Goal: Information Seeking & Learning: Find specific fact

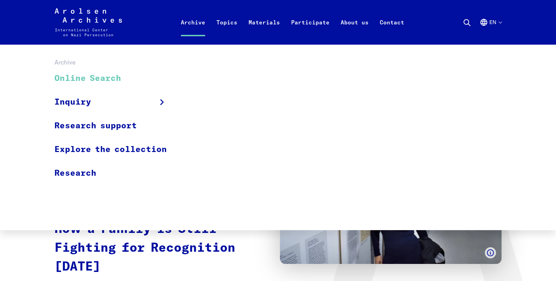
click at [98, 81] on link "Online Search" at bounding box center [114, 78] width 121 height 23
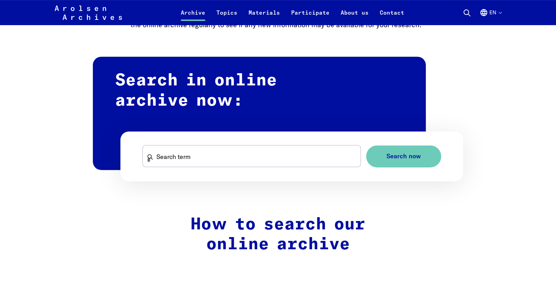
scroll to position [372, 0]
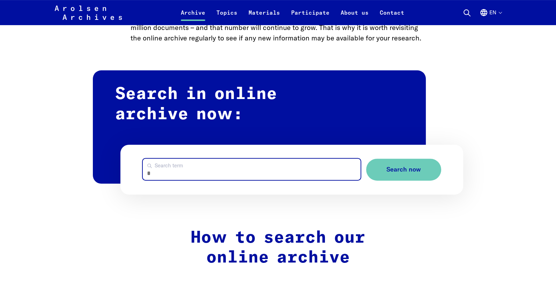
click at [192, 169] on input "Search term" at bounding box center [252, 169] width 218 height 21
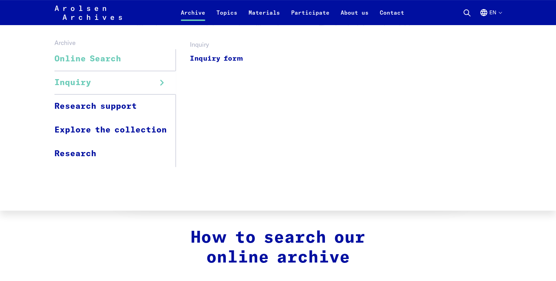
click at [78, 80] on span "Inquiry" at bounding box center [72, 82] width 37 height 13
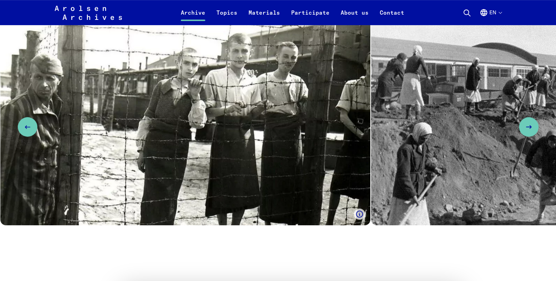
scroll to position [558, 0]
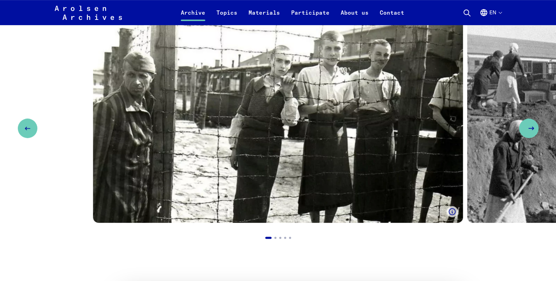
click at [527, 128] on icon "Next slide" at bounding box center [531, 128] width 8 height 8
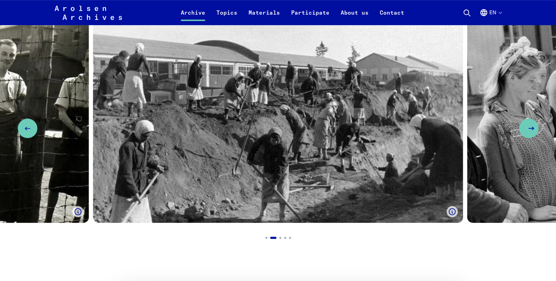
click at [529, 129] on icon "Next slide" at bounding box center [531, 128] width 8 height 8
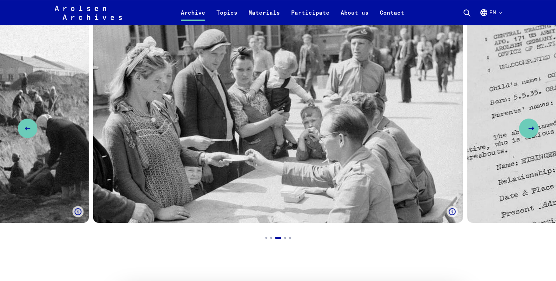
click at [525, 129] on button "Next slide" at bounding box center [529, 129] width 20 height 20
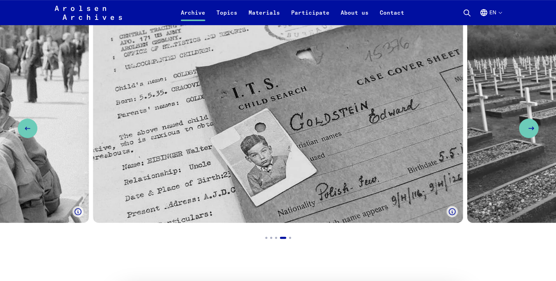
click at [526, 126] on button "Next slide" at bounding box center [529, 129] width 20 height 20
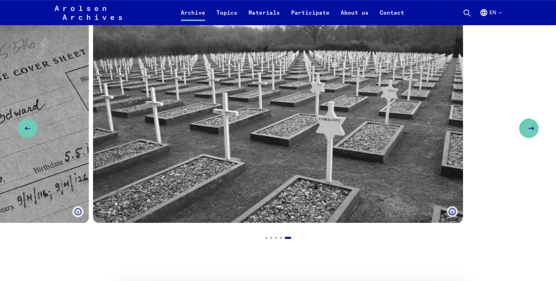
click at [529, 128] on use "Next slide" at bounding box center [531, 128] width 5 height 3
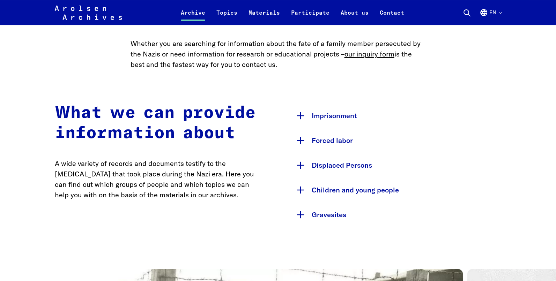
scroll to position [260, 0]
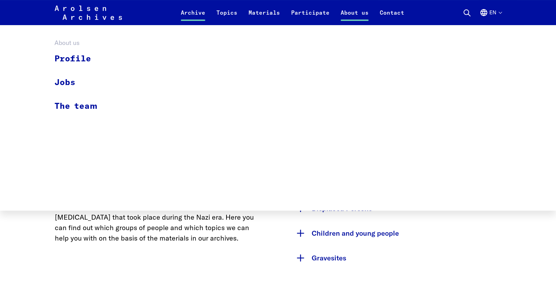
click at [351, 14] on link "About us" at bounding box center [354, 16] width 39 height 17
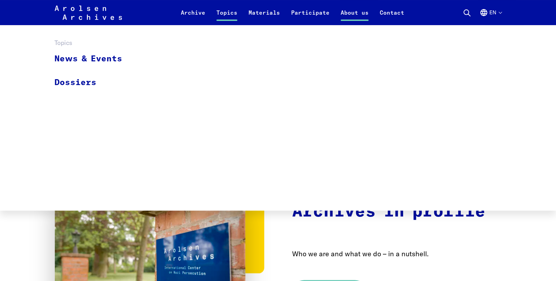
scroll to position [260, 0]
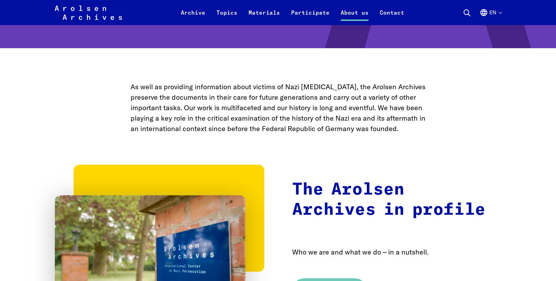
click at [430, 235] on div "The Arolsen Archives in profile Who we are and what we do – in a nutshell. Find…" at bounding box center [278, 235] width 447 height 135
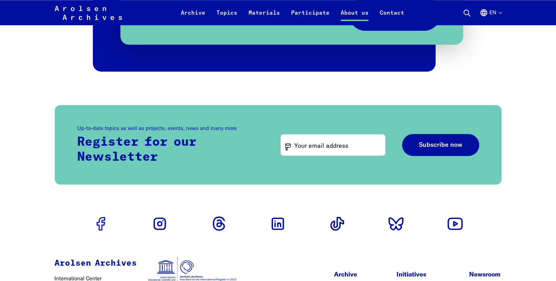
scroll to position [1562, 0]
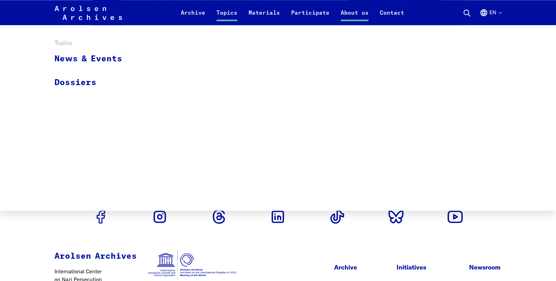
click at [228, 13] on link "Topics" at bounding box center [227, 16] width 32 height 17
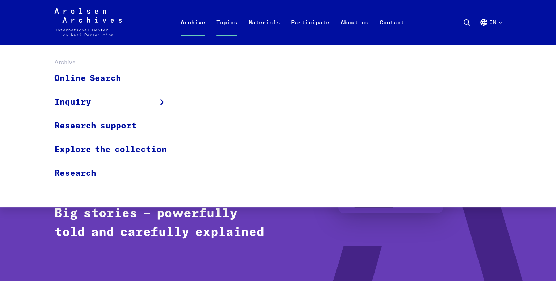
click at [198, 23] on link "Archive" at bounding box center [193, 31] width 36 height 28
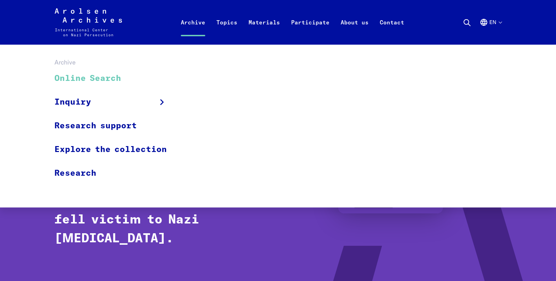
click at [82, 80] on link "Online Search" at bounding box center [114, 78] width 121 height 23
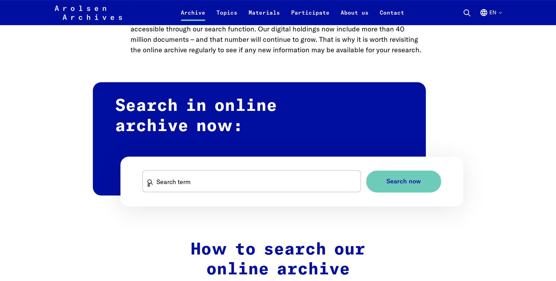
scroll to position [372, 0]
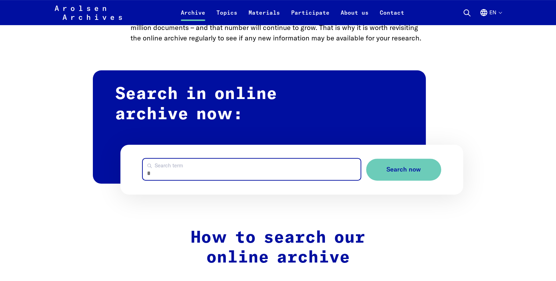
click at [188, 169] on input "Search term" at bounding box center [252, 169] width 218 height 21
type input "*******"
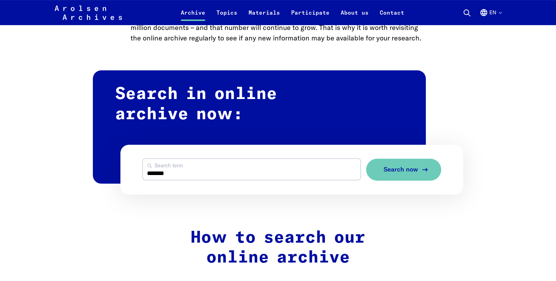
click at [393, 171] on span "Search now" at bounding box center [401, 169] width 35 height 7
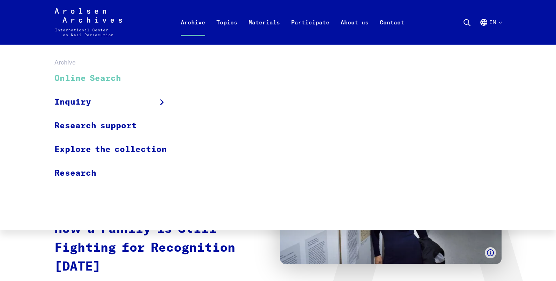
click at [113, 81] on link "Online Search" at bounding box center [114, 78] width 121 height 23
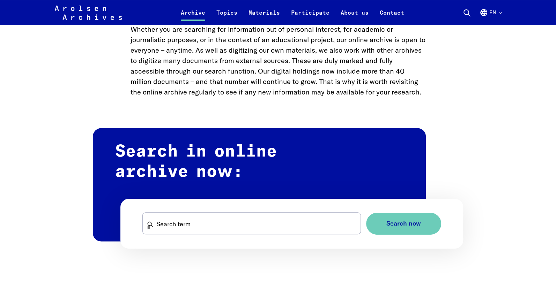
scroll to position [335, 0]
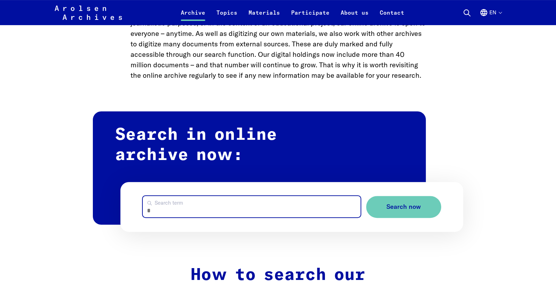
click at [184, 210] on input "Search term" at bounding box center [252, 206] width 218 height 21
type input "**********"
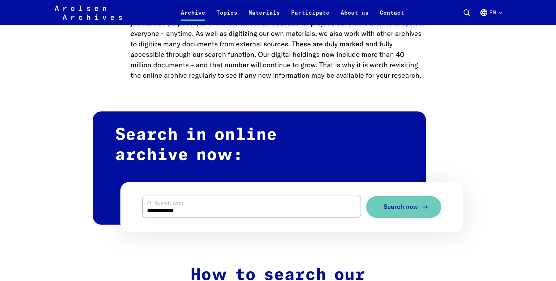
click at [416, 208] on span "Search now" at bounding box center [401, 206] width 35 height 7
